Goal: Information Seeking & Learning: Understand process/instructions

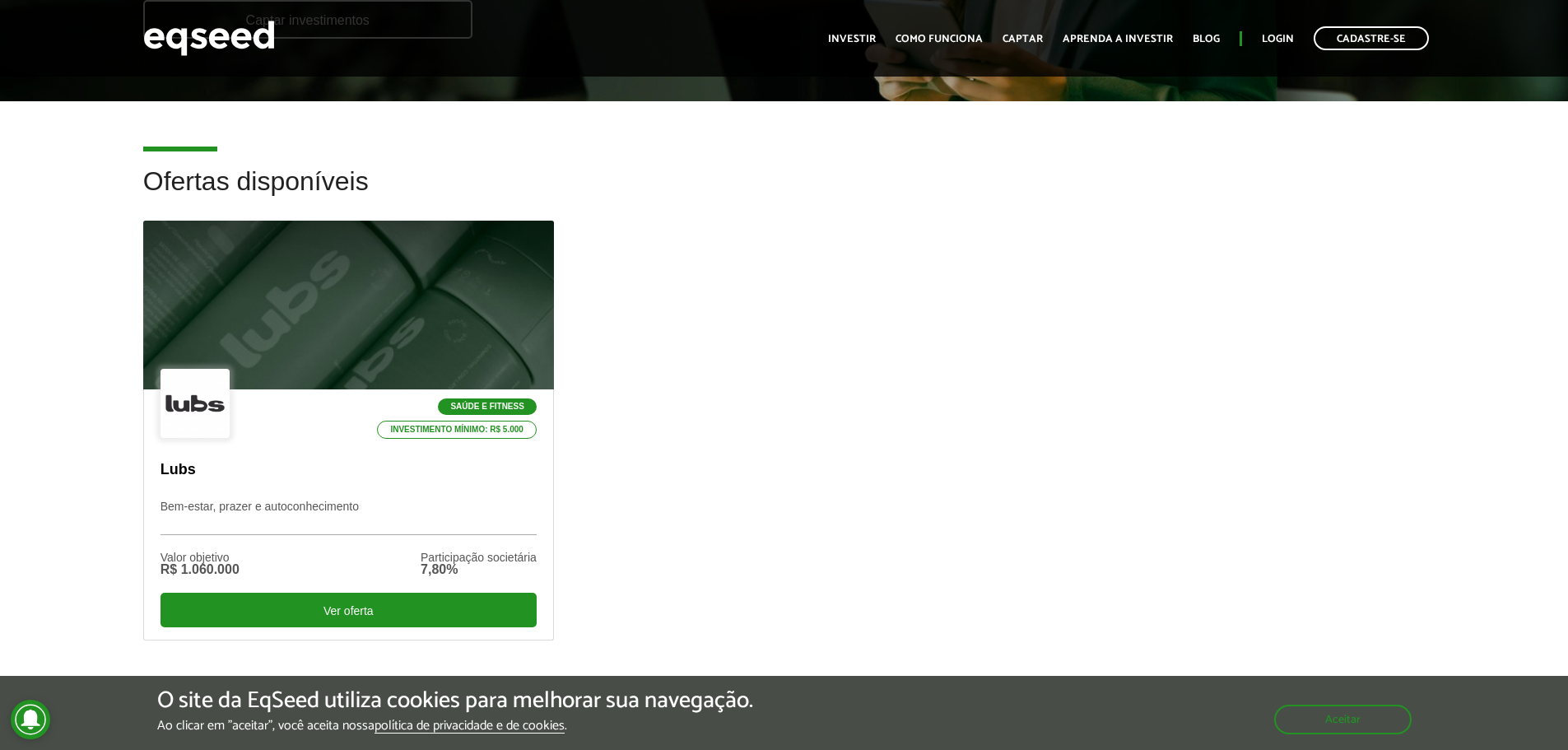
scroll to position [576, 0]
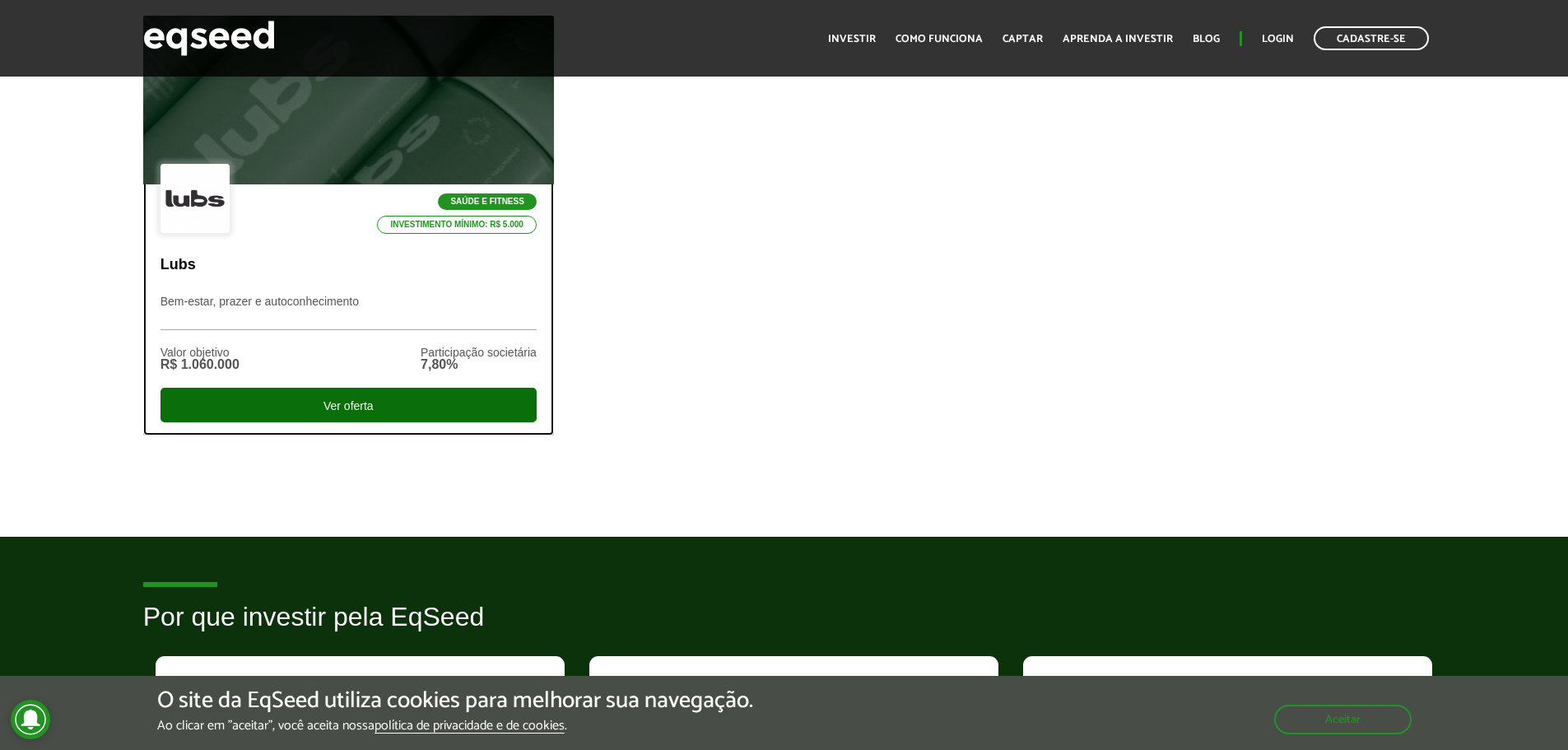
click at [470, 397] on div "Ver oferta" at bounding box center [349, 405] width 376 height 35
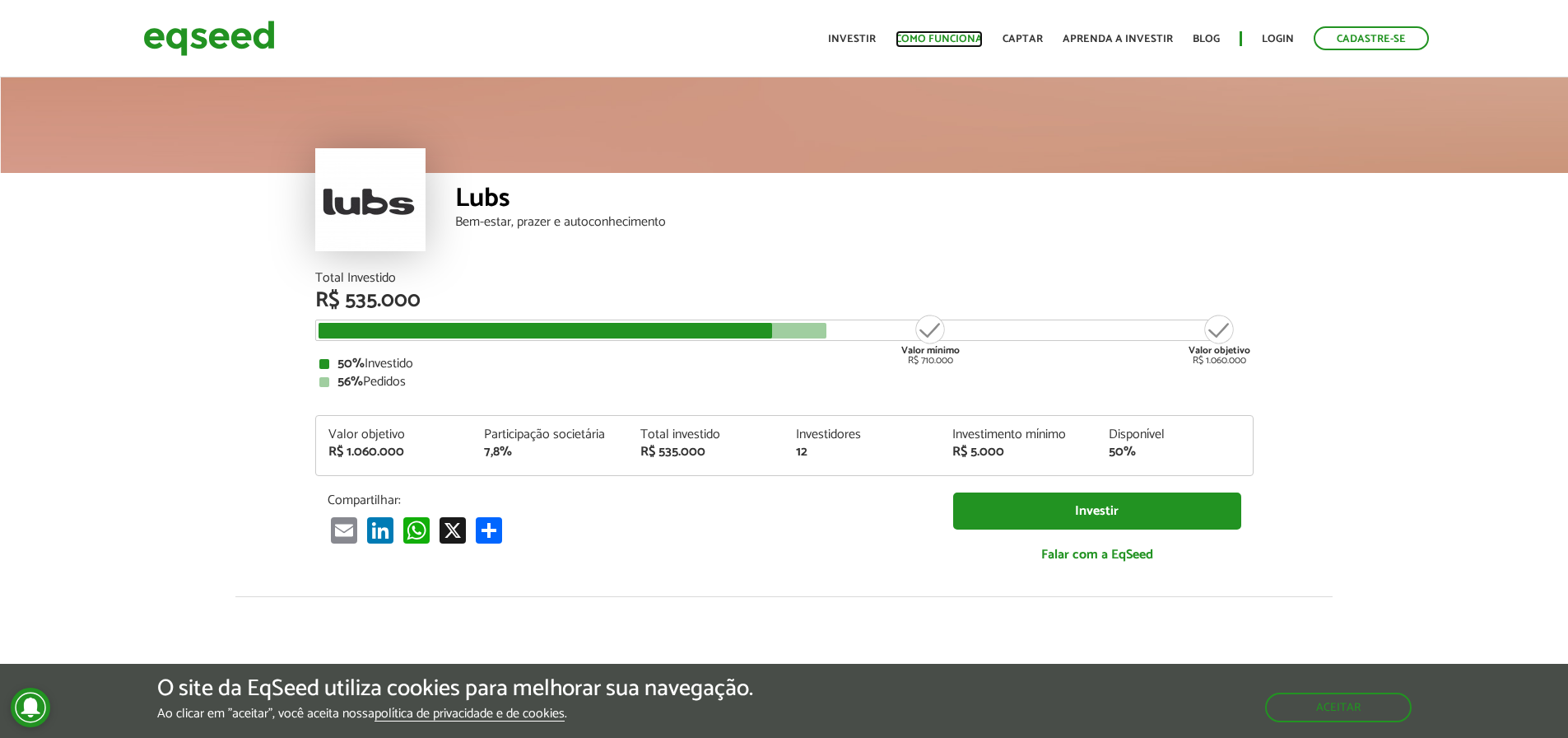
click at [968, 40] on link "Como funciona" at bounding box center [939, 39] width 87 height 11
